Goal: Register for event/course

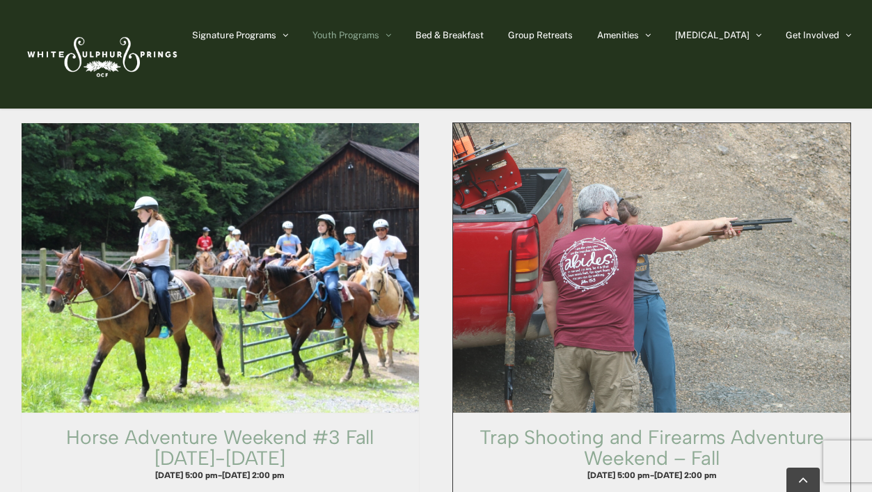
scroll to position [1721, 0]
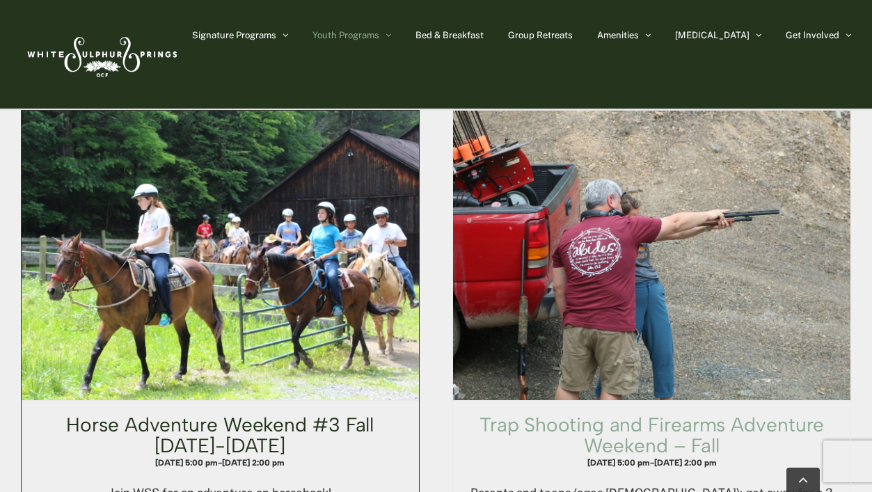
click at [265, 413] on link "Horse Adventure Weekend #3 Fall [DATE]-[DATE]" at bounding box center [220, 435] width 308 height 45
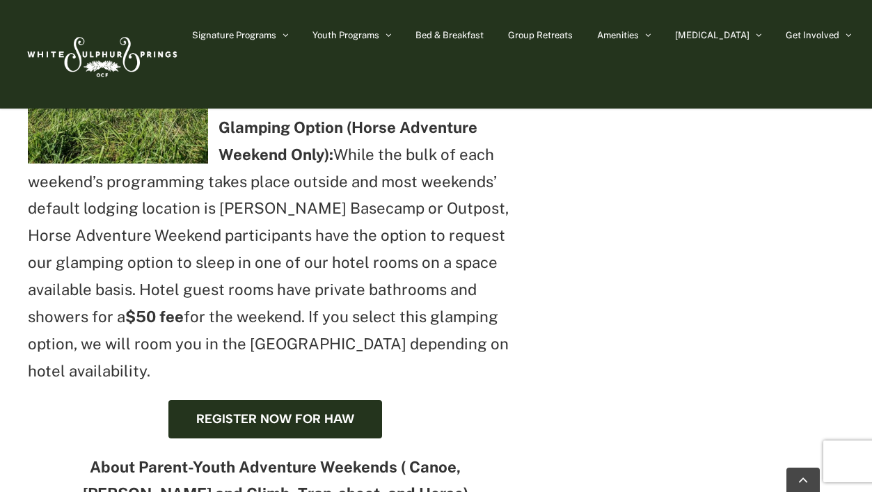
scroll to position [645, 0]
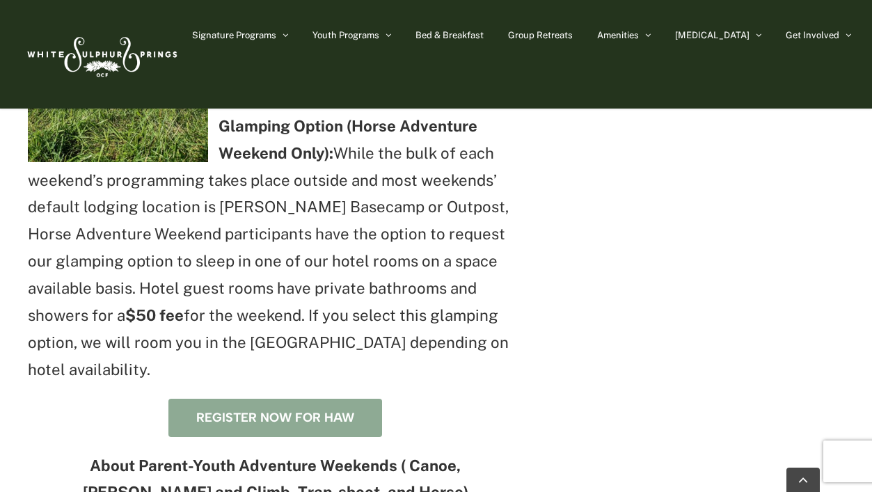
click at [328, 411] on span "Register now for HAW" at bounding box center [275, 418] width 158 height 15
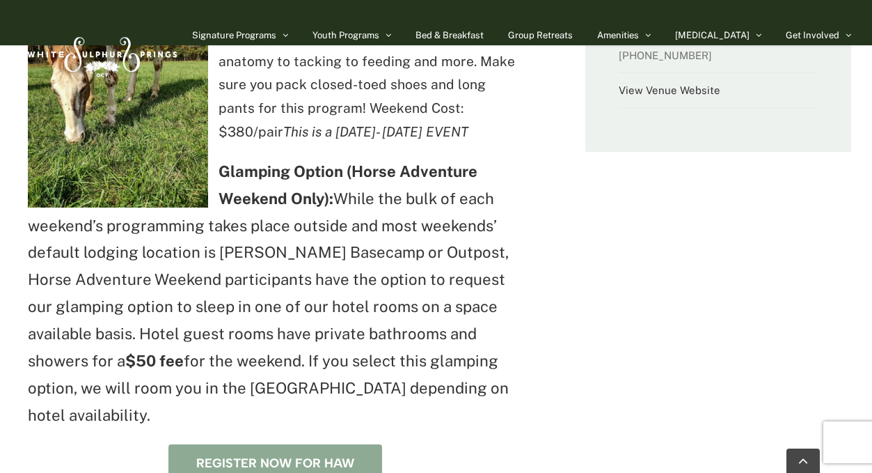
click at [269, 456] on span "Register now for HAW" at bounding box center [275, 463] width 158 height 15
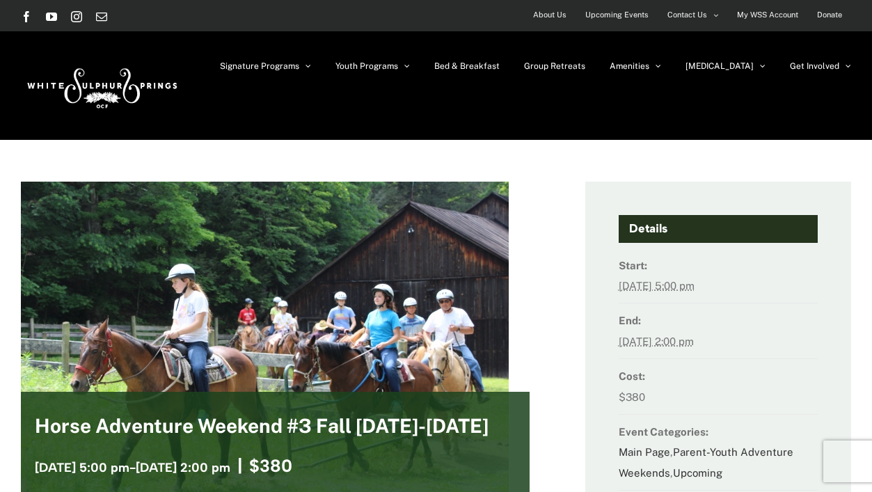
scroll to position [0, 0]
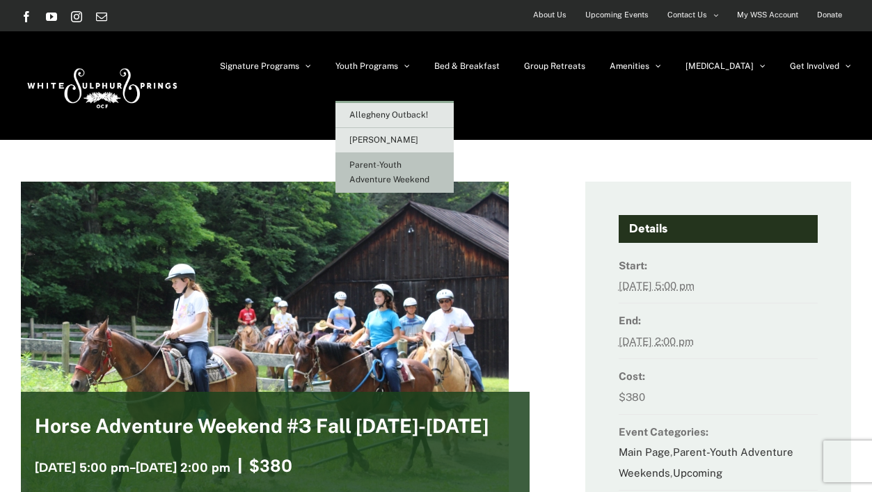
click at [424, 168] on span "Parent-Youth Adventure Weekend" at bounding box center [389, 172] width 80 height 24
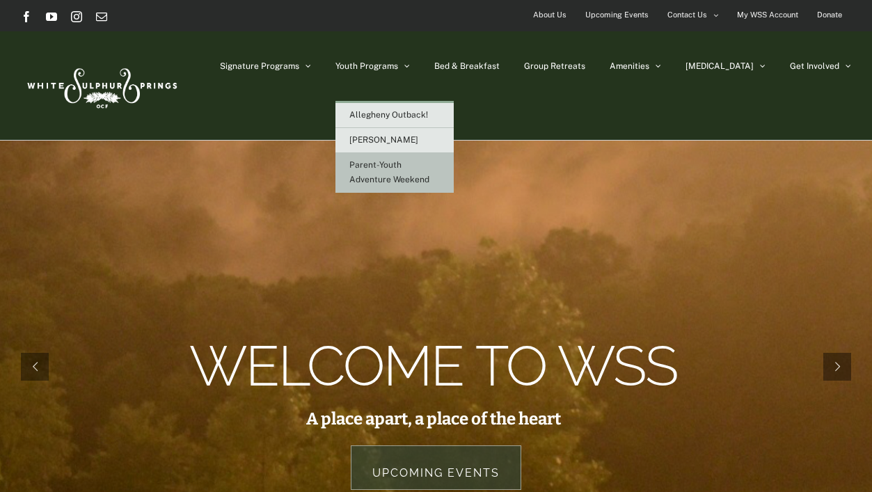
click at [428, 166] on span "Parent-Youth Adventure Weekend" at bounding box center [389, 172] width 80 height 24
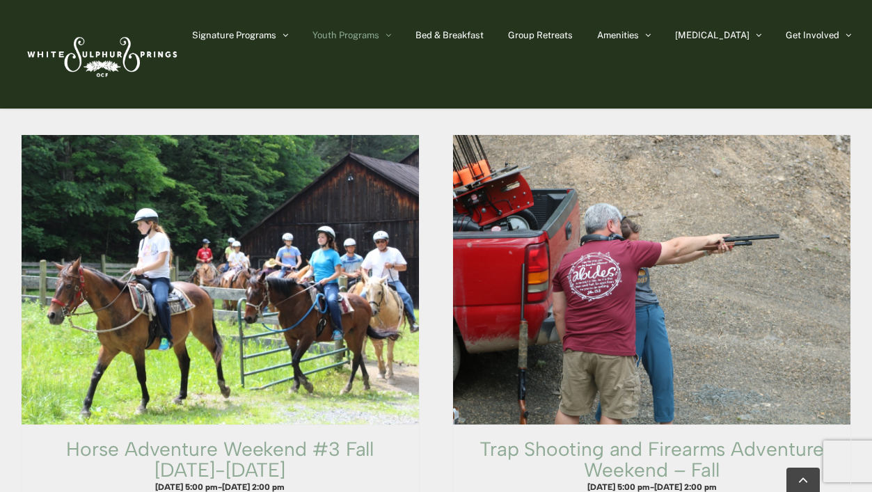
scroll to position [1697, 0]
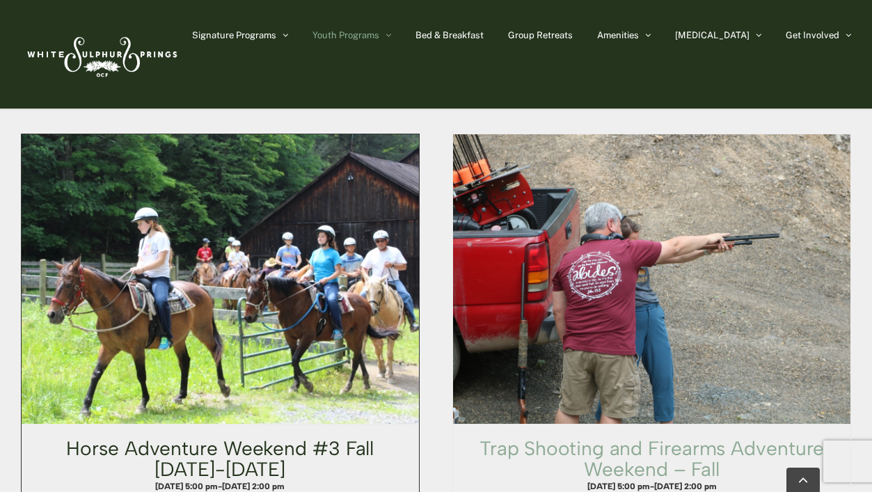
click at [223, 436] on link "Horse Adventure Weekend #3 Fall [DATE]-[DATE]" at bounding box center [220, 458] width 308 height 45
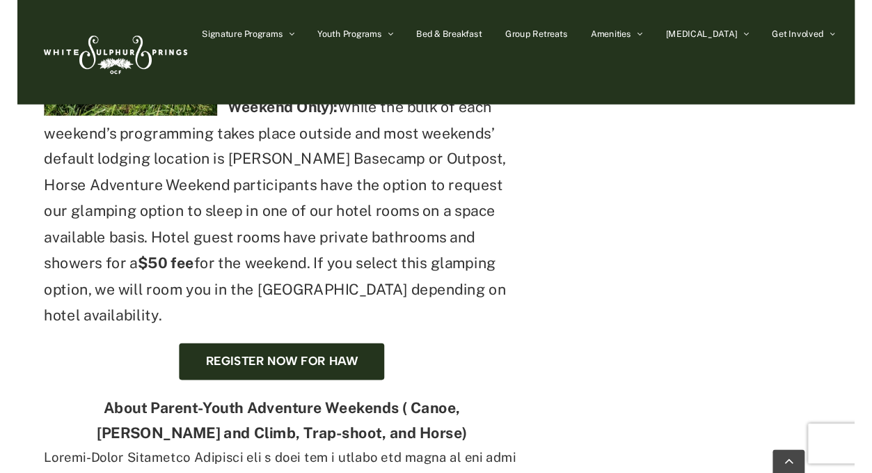
scroll to position [696, 0]
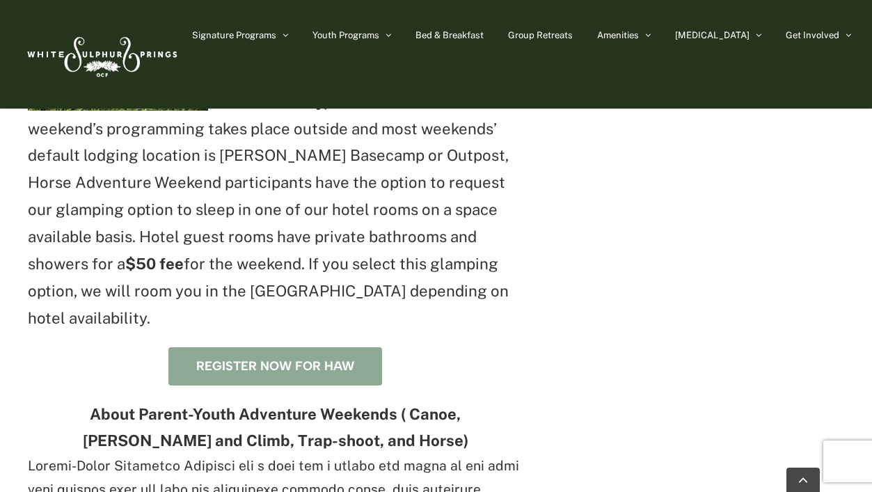
click at [290, 359] on span "Register now for HAW" at bounding box center [275, 366] width 158 height 15
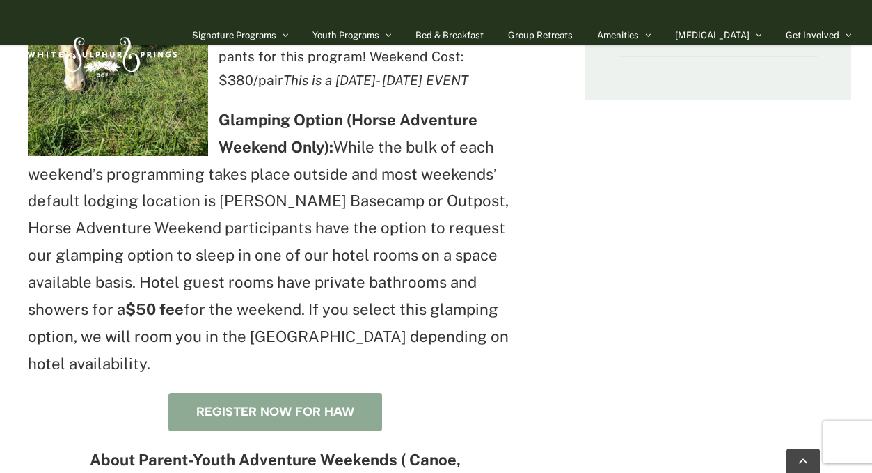
click at [253, 404] on span "Register now for HAW" at bounding box center [275, 411] width 158 height 15
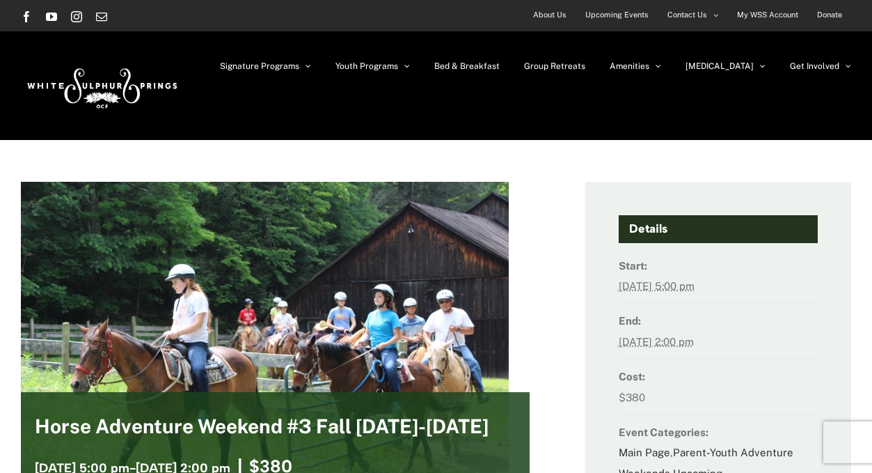
scroll to position [0, 0]
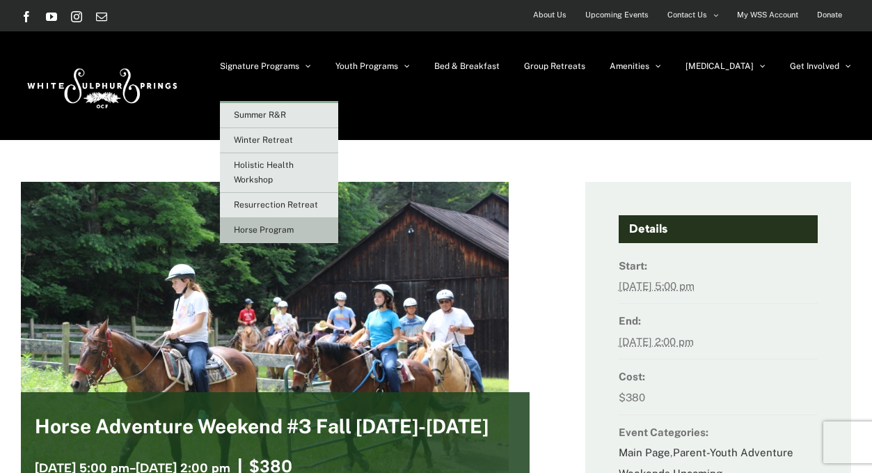
click at [294, 233] on span "Horse Program" at bounding box center [264, 230] width 60 height 10
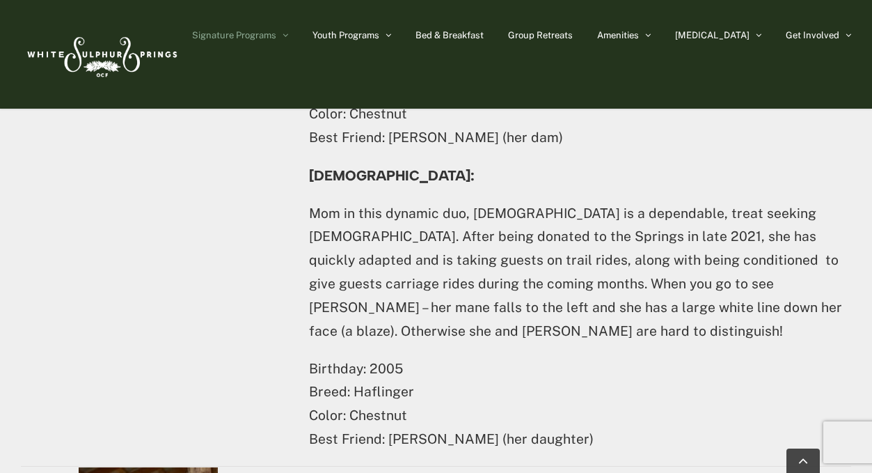
scroll to position [3069, 0]
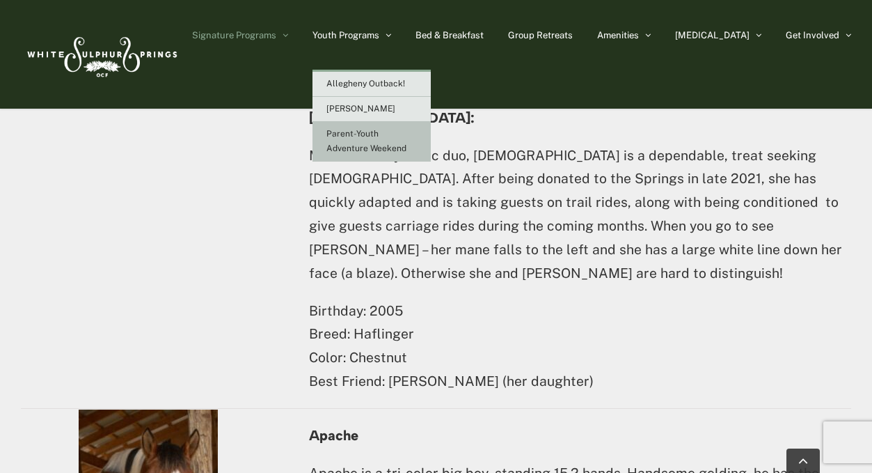
click at [404, 137] on span "Parent-Youth Adventure Weekend" at bounding box center [366, 141] width 80 height 24
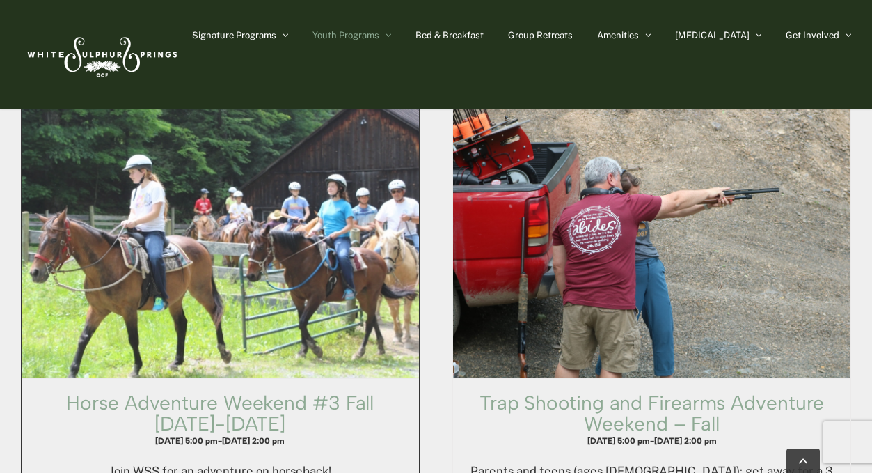
scroll to position [1751, 0]
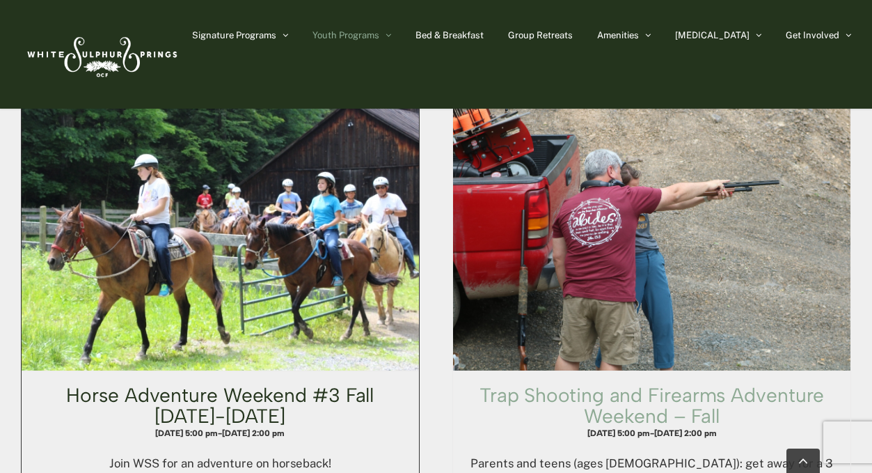
click at [230, 383] on link "Horse Adventure Weekend #3 Fall [DATE]-[DATE]" at bounding box center [220, 405] width 308 height 45
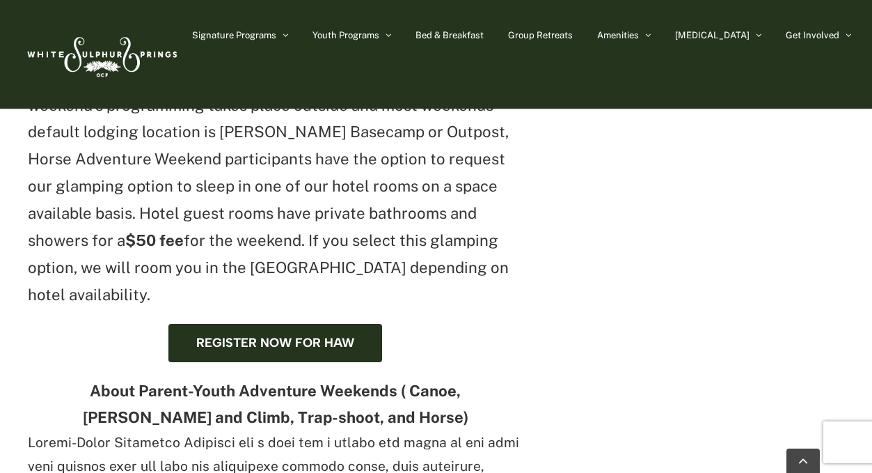
scroll to position [741, 0]
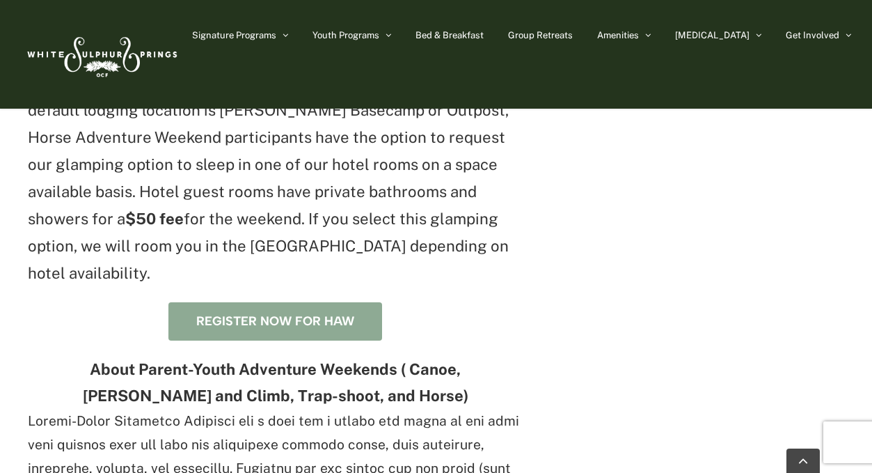
click at [265, 314] on span "Register now for HAW" at bounding box center [275, 321] width 158 height 15
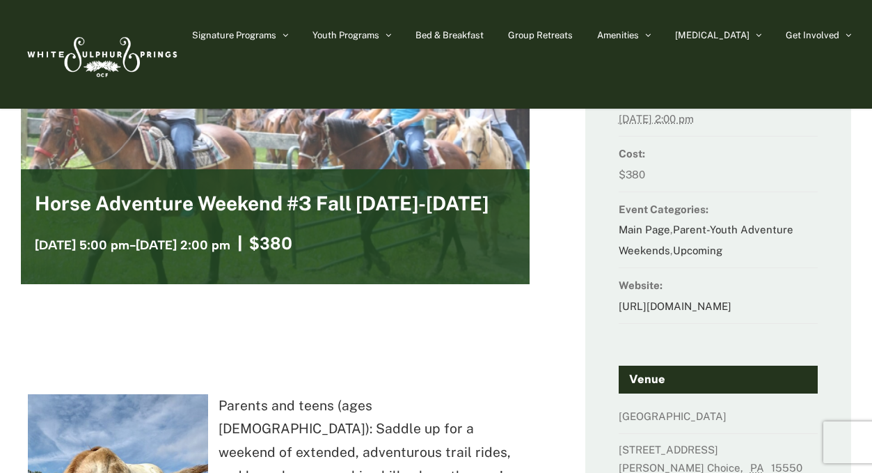
scroll to position [112, 0]
